Goal: Information Seeking & Learning: Learn about a topic

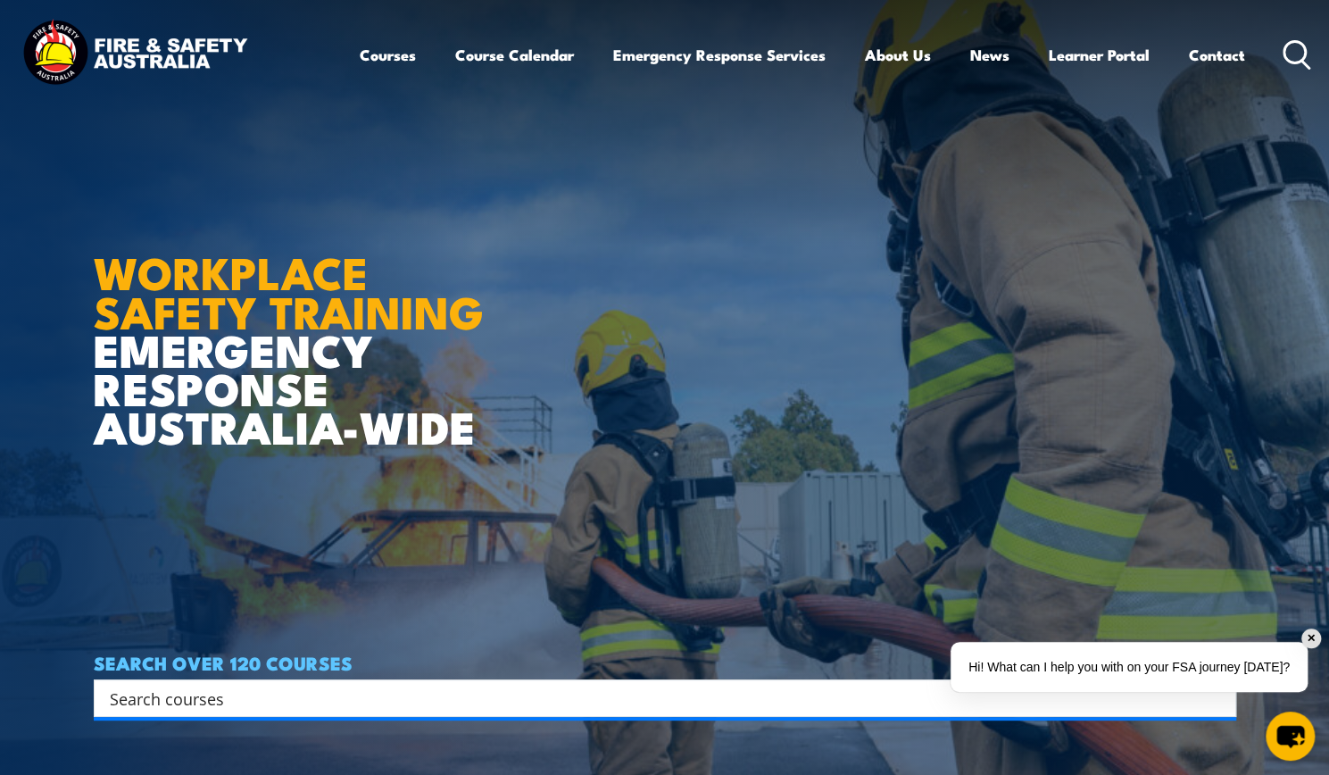
click at [371, 717] on div "Search Filter by Locations [GEOGRAPHIC_DATA] [GEOGRAPHIC_DATA] [GEOGRAPHIC_DATA…" at bounding box center [665, 697] width 1142 height 37
click at [364, 701] on input "Search input" at bounding box center [653, 697] width 1087 height 27
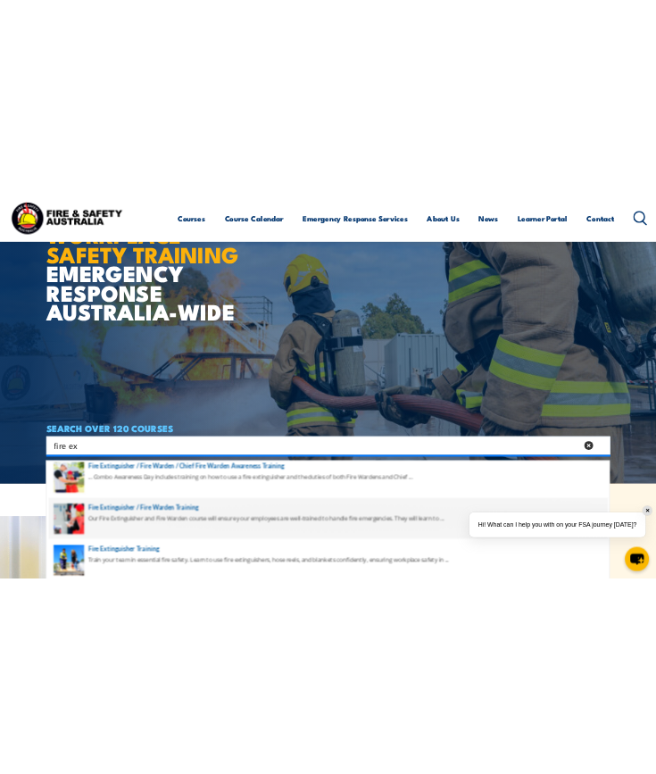
scroll to position [9, 0]
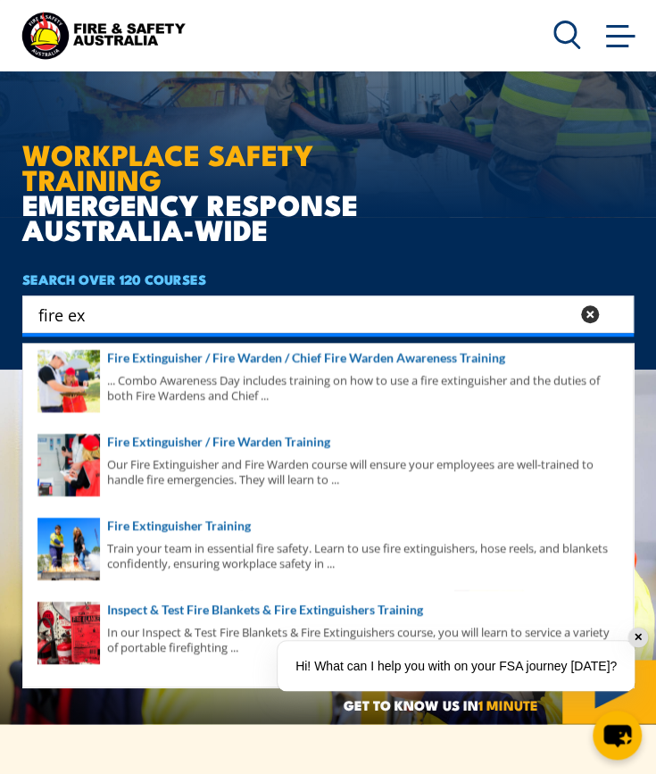
click at [349, 220] on h1 "WORKPLACE SAFETY TRAINING EMERGENCY RESPONSE [GEOGRAPHIC_DATA]-WIDE" at bounding box center [240, 146] width 436 height 189
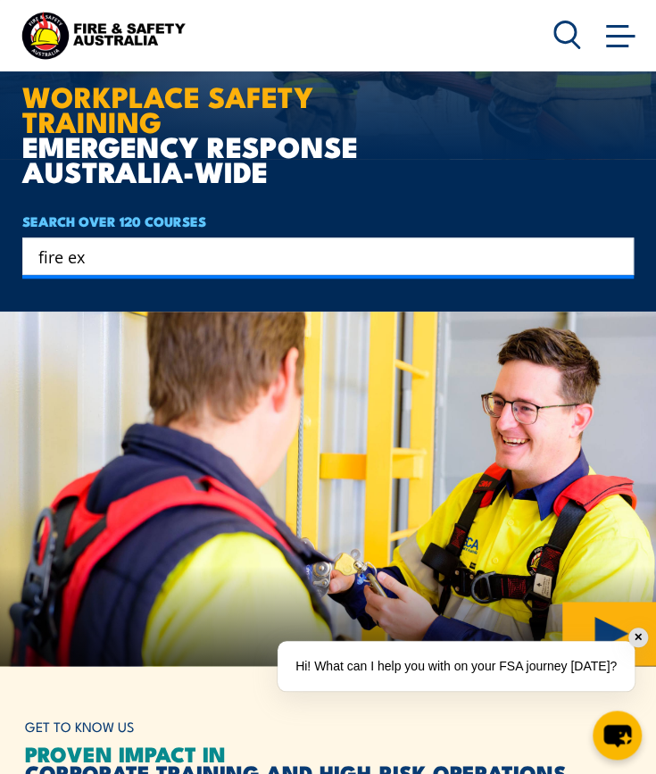
scroll to position [253, 0]
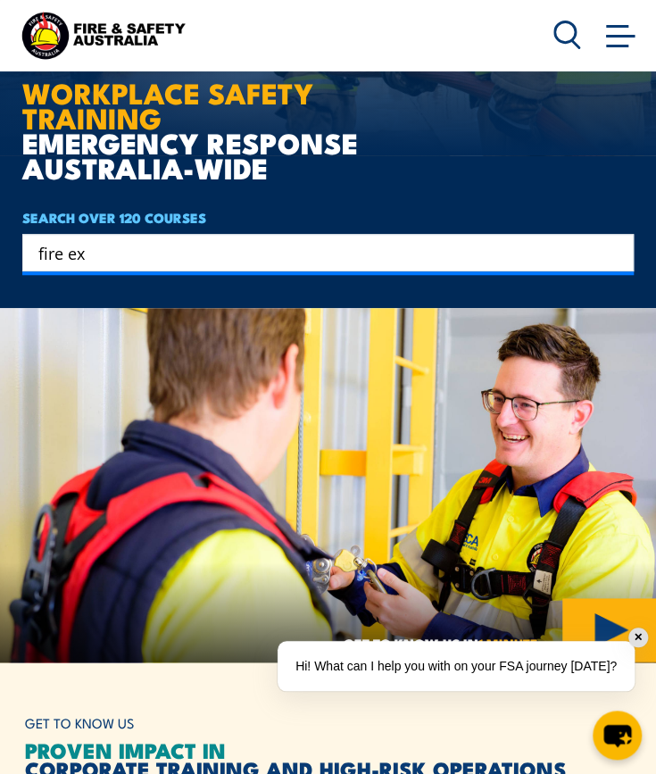
click at [327, 269] on div "fire ex Search" at bounding box center [327, 252] width 611 height 37
click at [164, 258] on input "fire ex" at bounding box center [316, 252] width 556 height 27
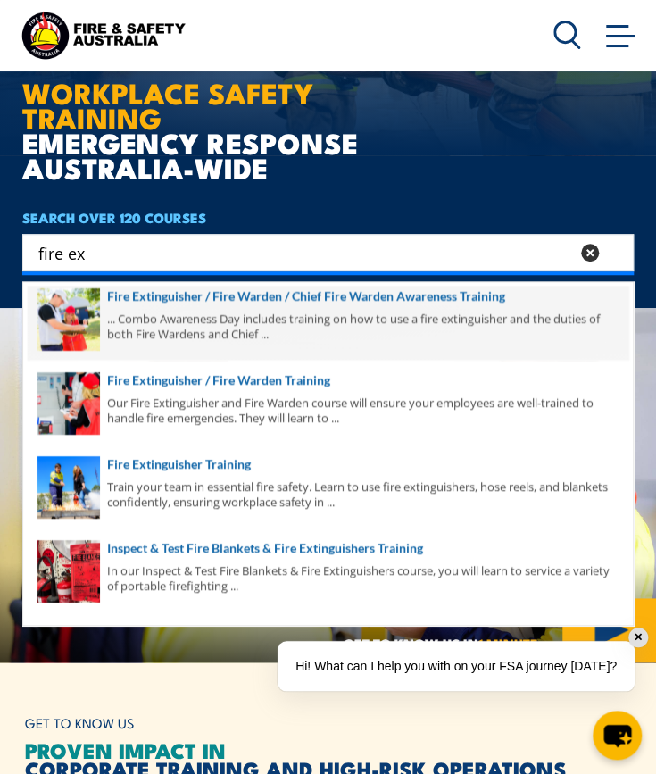
scroll to position [0, 0]
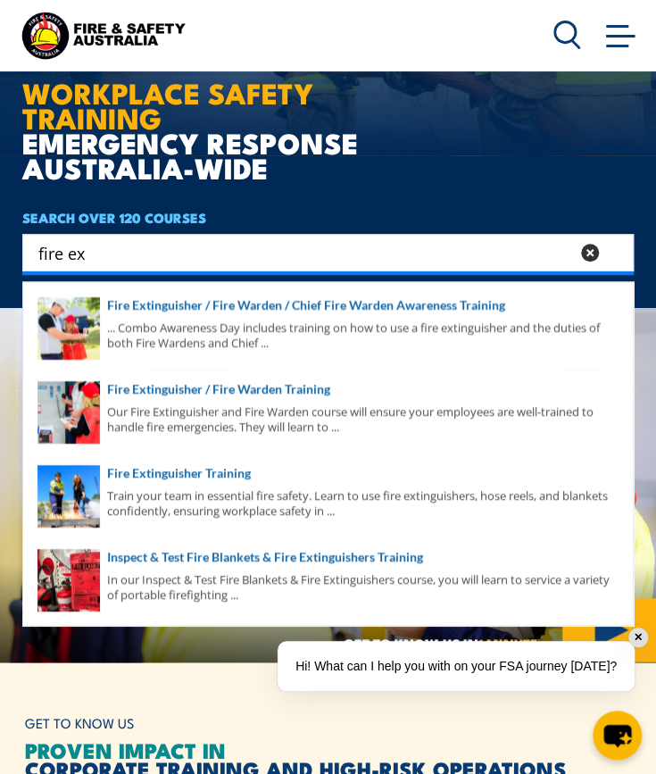
click at [134, 248] on input "fire ex" at bounding box center [303, 252] width 531 height 27
type input "fire extinguisher"
